Goal: Information Seeking & Learning: Learn about a topic

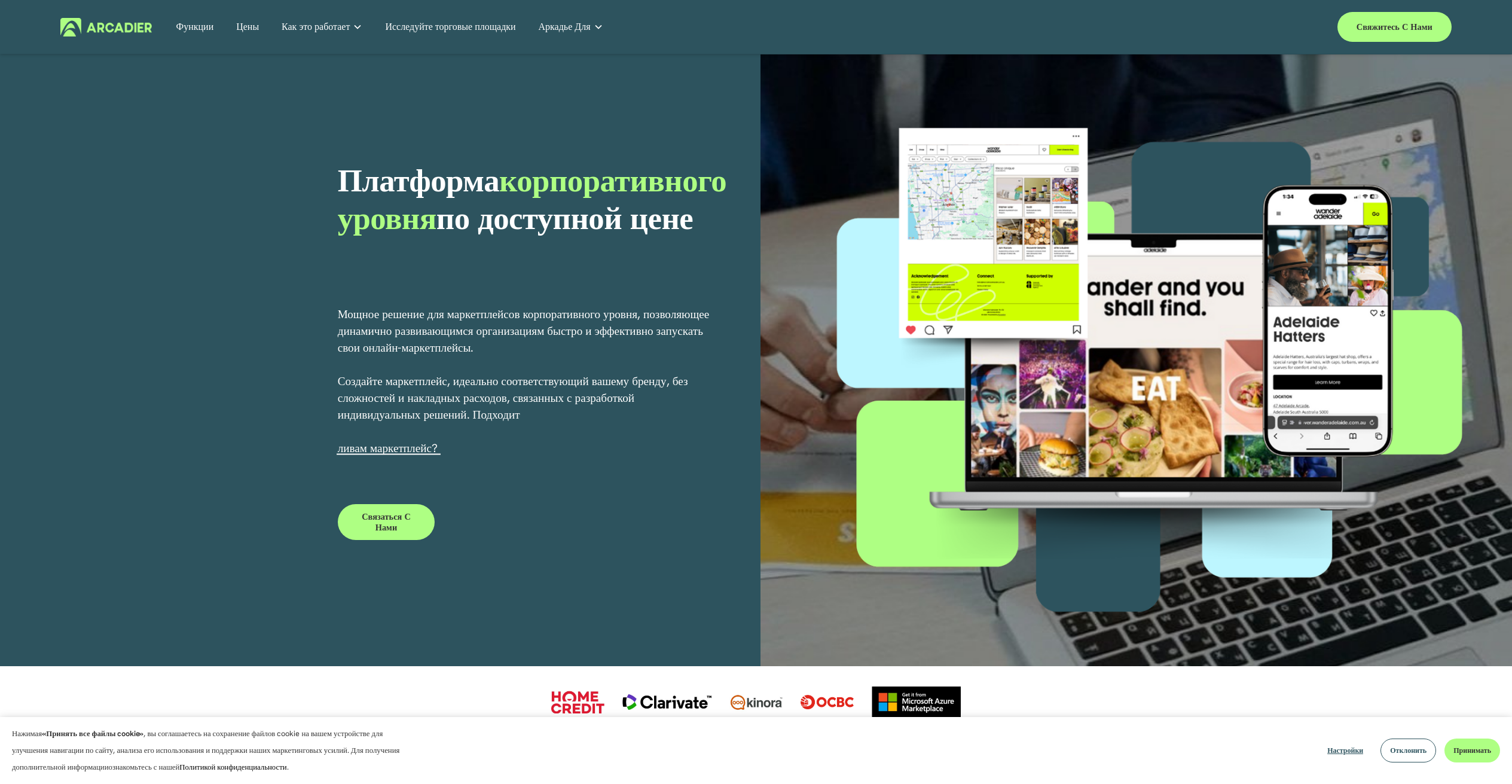
click at [253, 26] on font "Цены" at bounding box center [247, 26] width 23 height 13
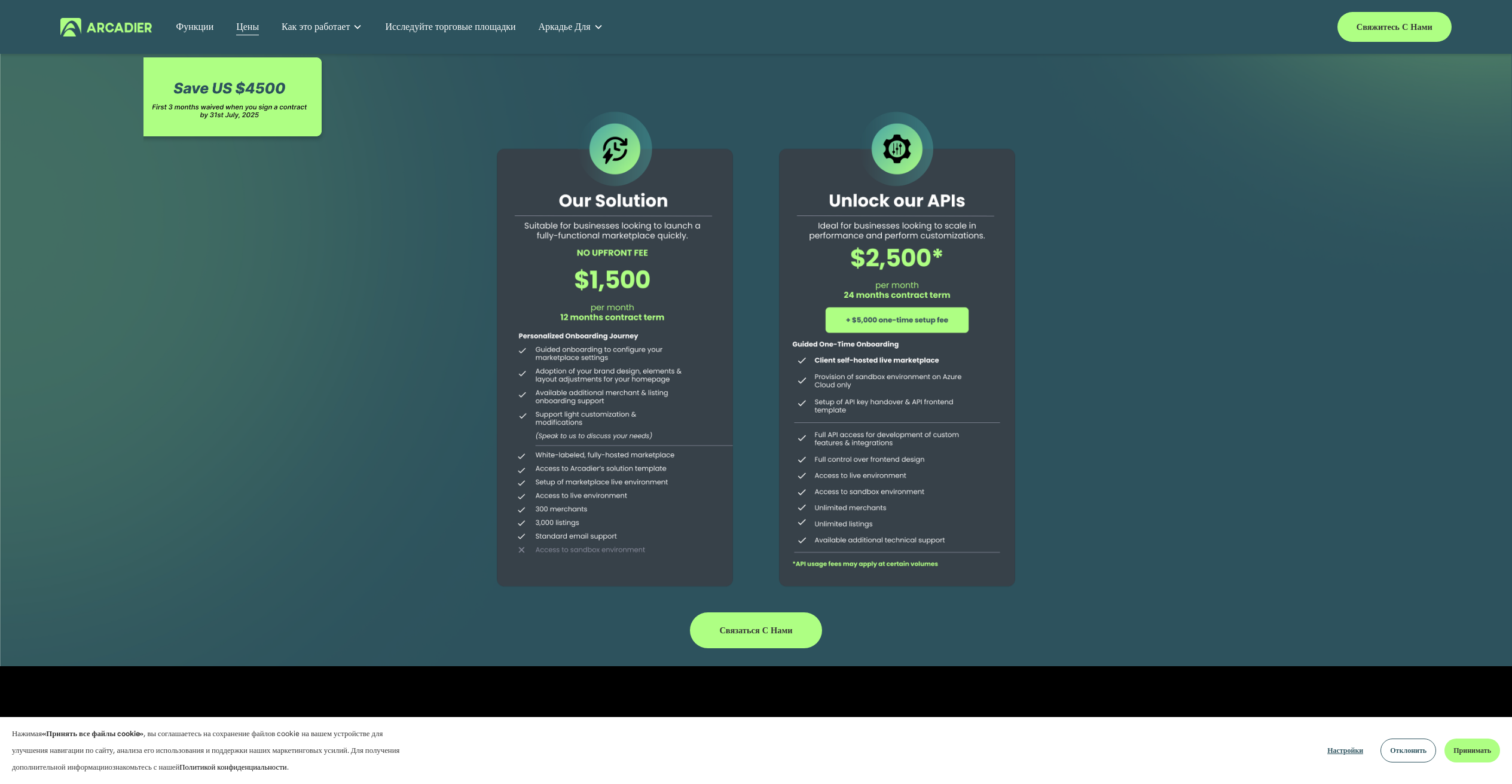
click at [187, 24] on font "Функции" at bounding box center [195, 26] width 38 height 13
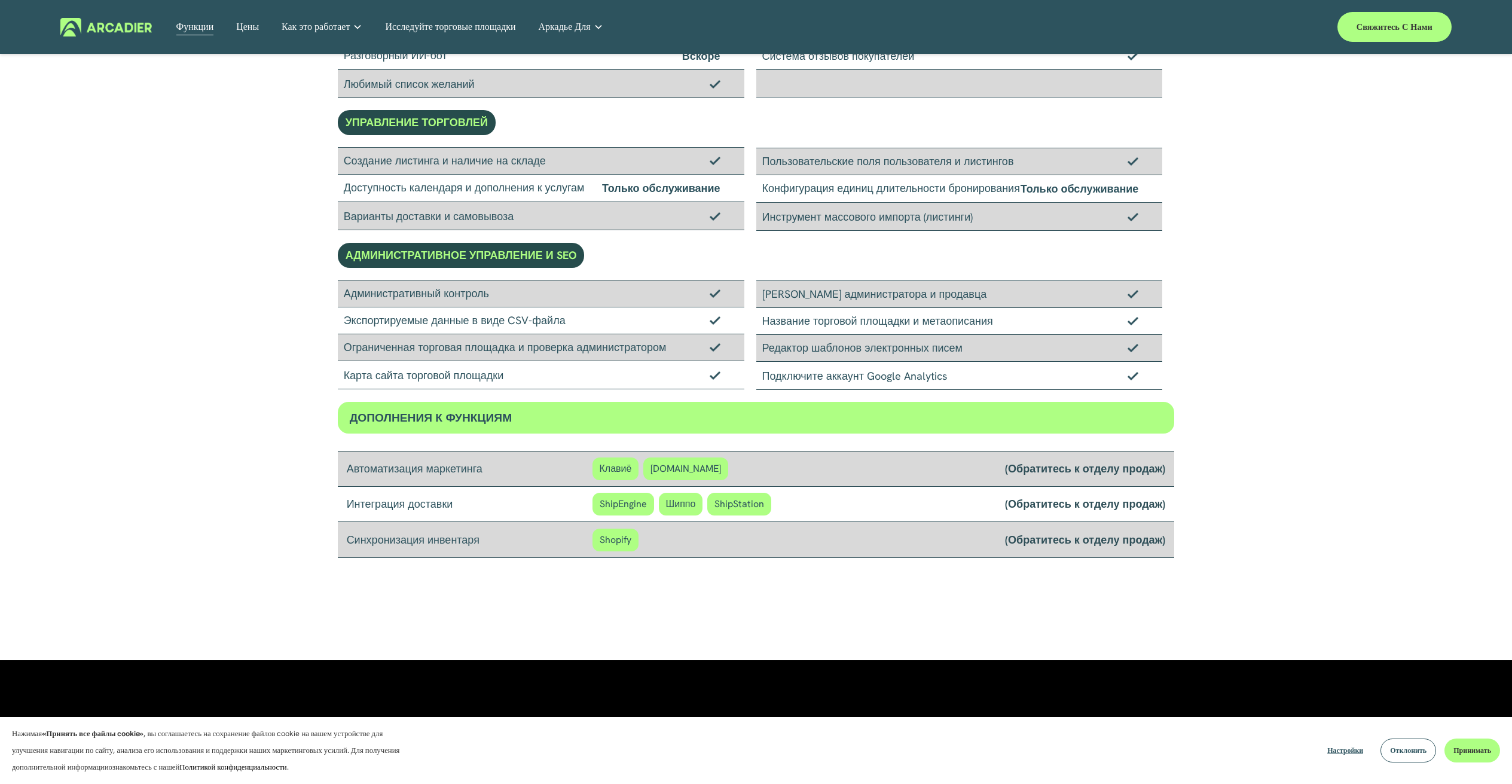
scroll to position [837, 0]
